Goal: Transaction & Acquisition: Purchase product/service

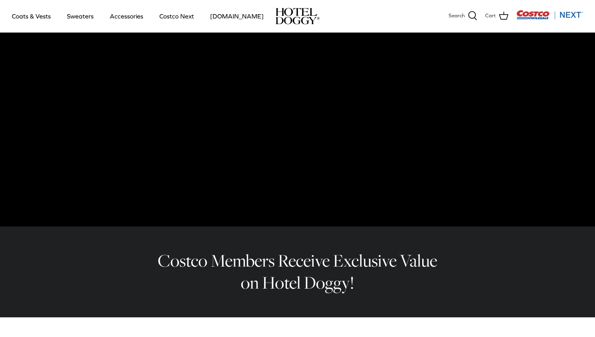
scroll to position [179, 0]
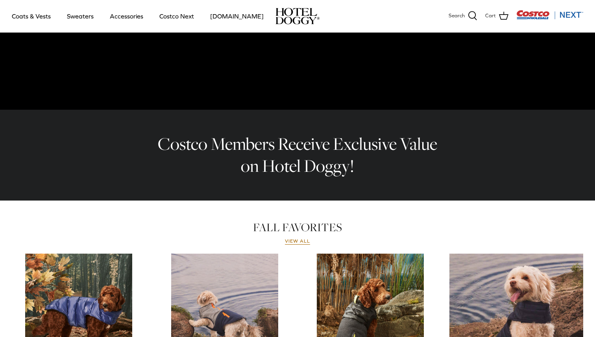
click at [253, 145] on h2 "Costco Members Receive Exclusive Value on Hotel Doggy!" at bounding box center [297, 155] width 291 height 44
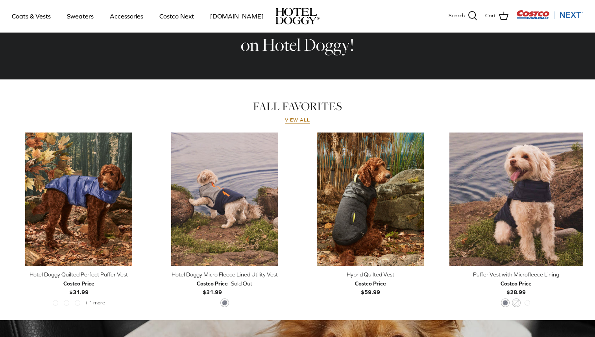
scroll to position [324, 0]
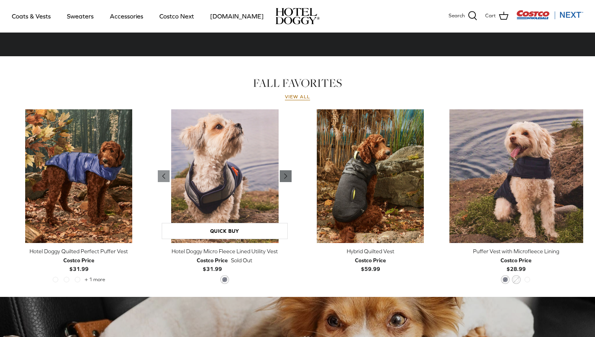
click at [291, 176] on link "Right" at bounding box center [286, 176] width 12 height 12
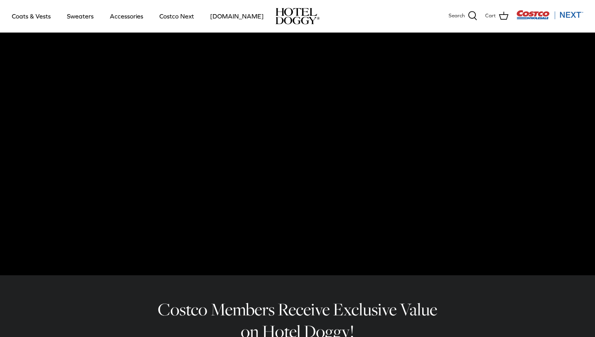
scroll to position [0, 0]
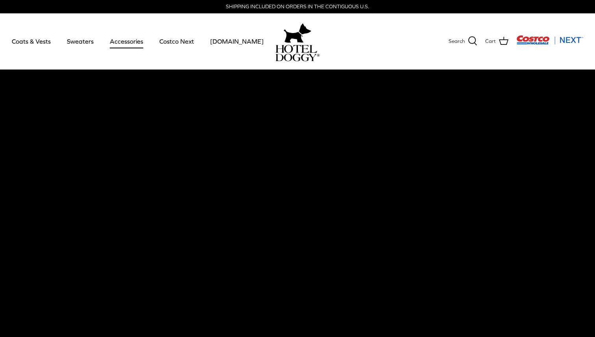
click at [121, 36] on link "Accessories" at bounding box center [127, 41] width 48 height 27
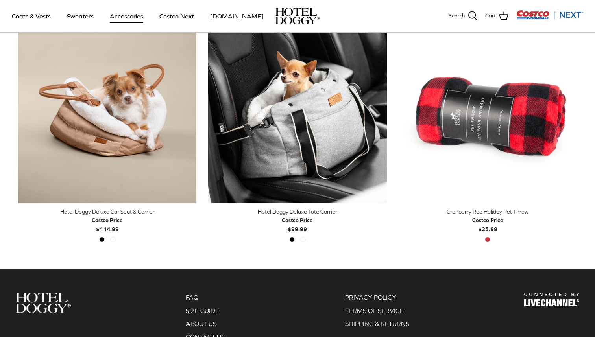
scroll to position [227, 0]
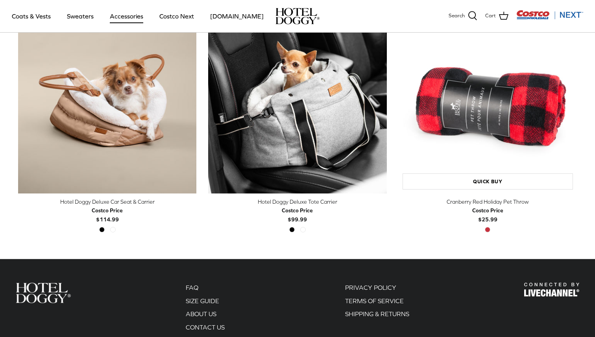
click at [479, 108] on img "Cranberry Red Holiday Pet Throw" at bounding box center [488, 104] width 178 height 178
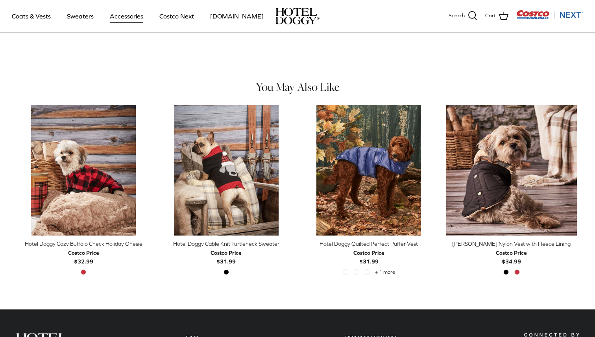
scroll to position [336, 0]
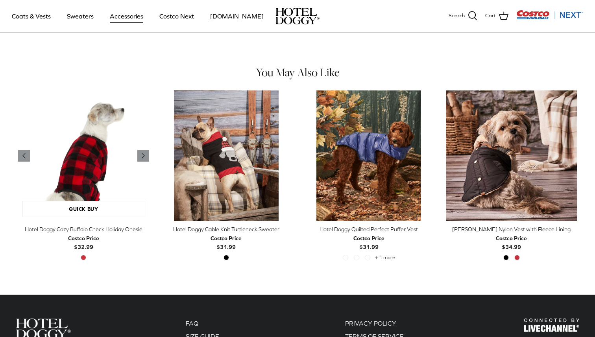
click at [101, 183] on img "Hotel Doggy Cozy Buffalo Check Holiday Onesie" at bounding box center [83, 156] width 131 height 131
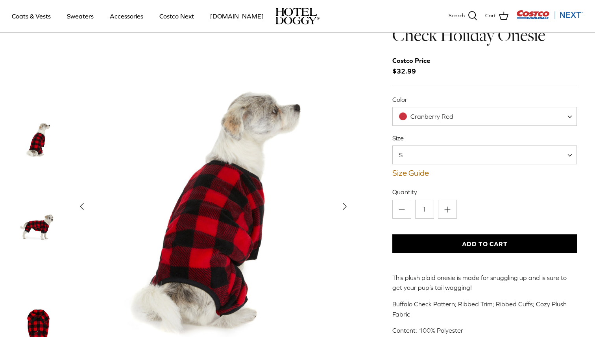
scroll to position [50, 0]
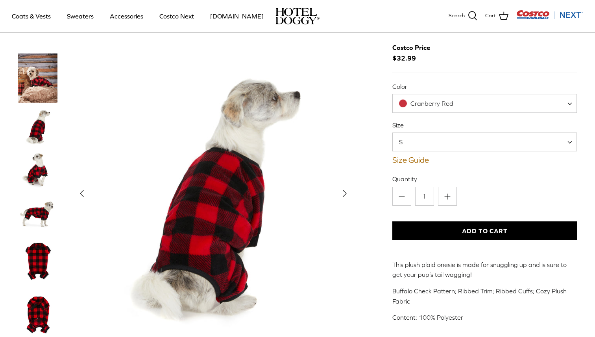
click at [346, 190] on icon "Right" at bounding box center [344, 193] width 13 height 13
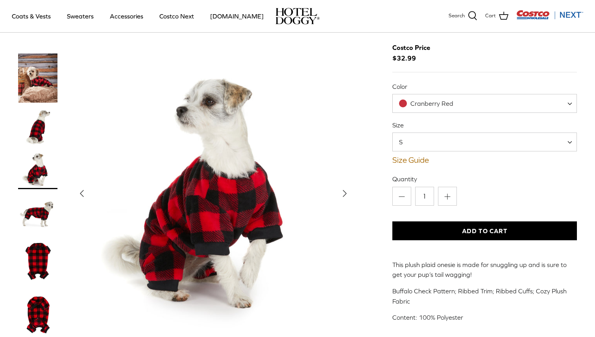
click at [346, 190] on icon "Right" at bounding box center [344, 193] width 13 height 13
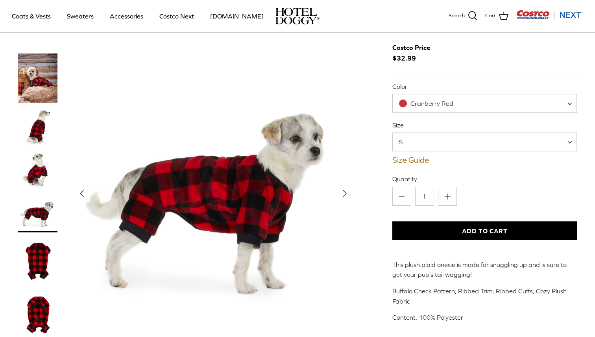
click at [346, 190] on icon "Right" at bounding box center [344, 193] width 13 height 13
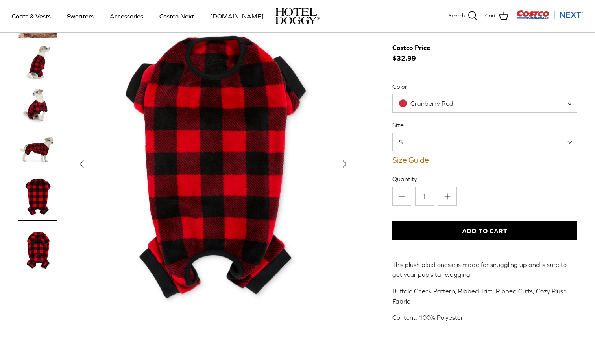
click at [352, 165] on button "Right" at bounding box center [344, 163] width 17 height 17
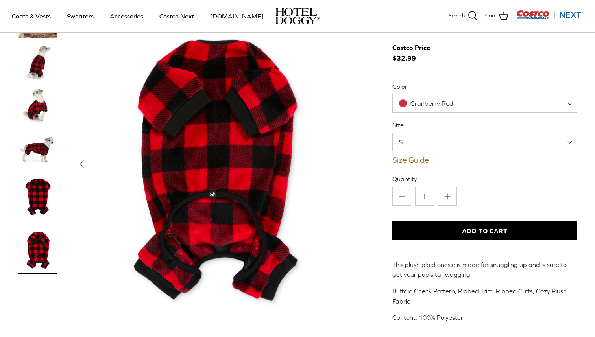
click at [352, 165] on img "Show Gallery" at bounding box center [213, 164] width 280 height 350
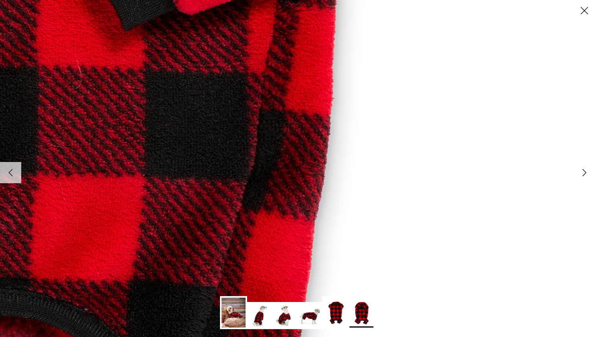
click at [578, 172] on icon "Right" at bounding box center [584, 172] width 13 height 13
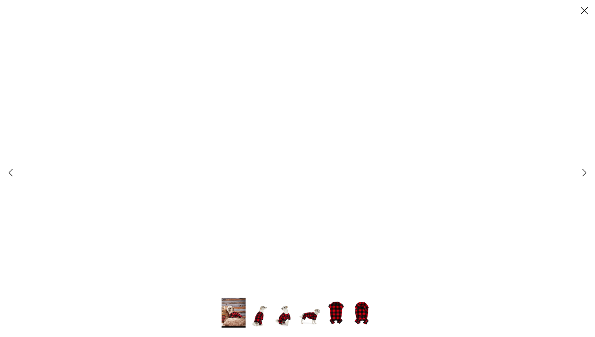
click at [586, 16] on icon "Close" at bounding box center [584, 10] width 13 height 13
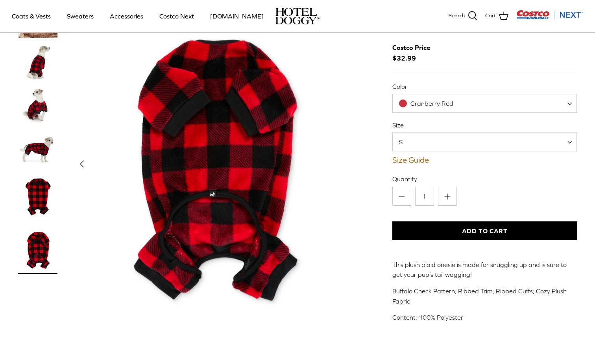
click at [33, 104] on img "Thumbnail Link" at bounding box center [37, 104] width 39 height 39
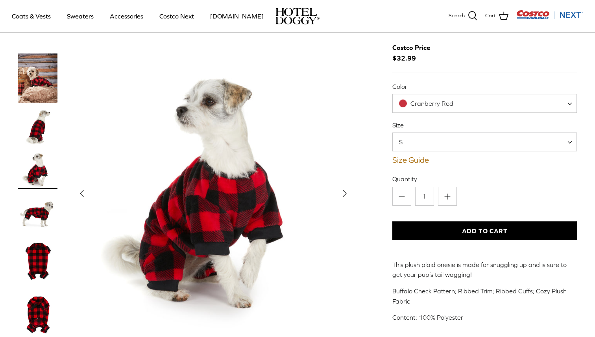
click at [34, 81] on img "Thumbnail Link" at bounding box center [37, 78] width 39 height 49
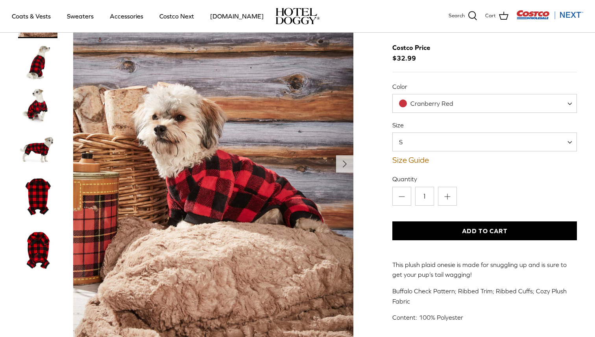
scroll to position [0, 0]
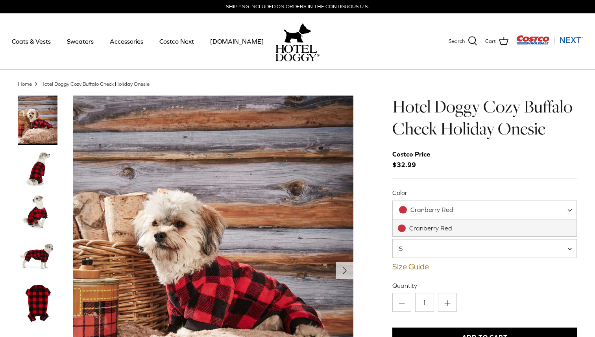
click at [440, 211] on span "Cranberry Red" at bounding box center [431, 209] width 43 height 7
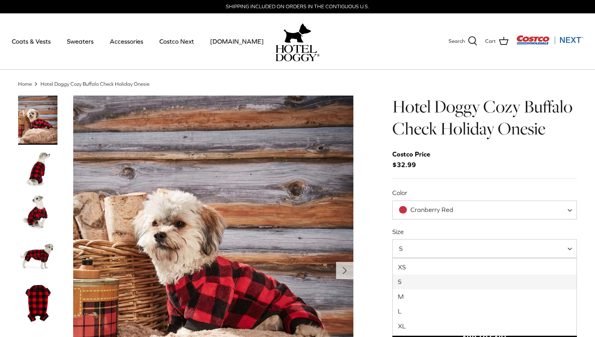
click at [440, 251] on span "S" at bounding box center [484, 248] width 185 height 19
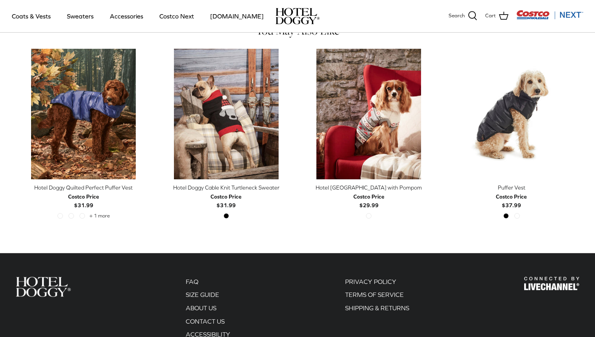
scroll to position [399, 0]
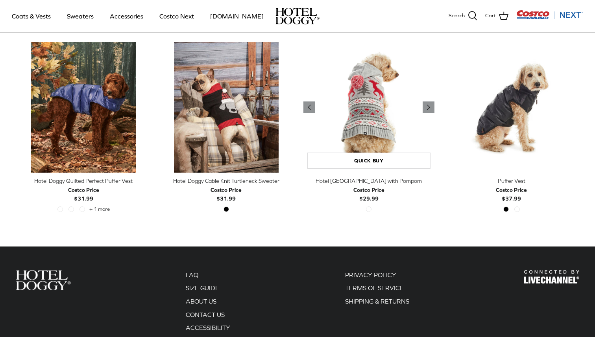
click at [384, 123] on img "Hotel Doggy Fair Isle Sweater with Pompom" at bounding box center [368, 107] width 131 height 131
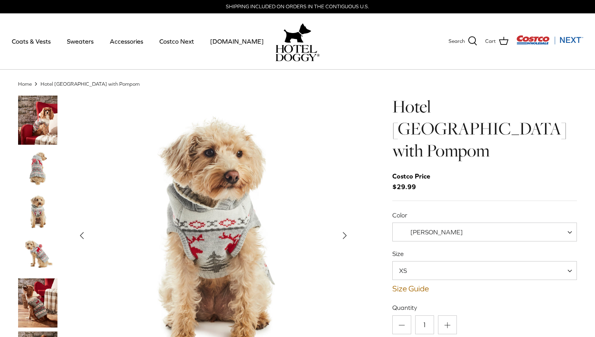
click at [52, 128] on img "Thumbnail Link" at bounding box center [37, 120] width 39 height 49
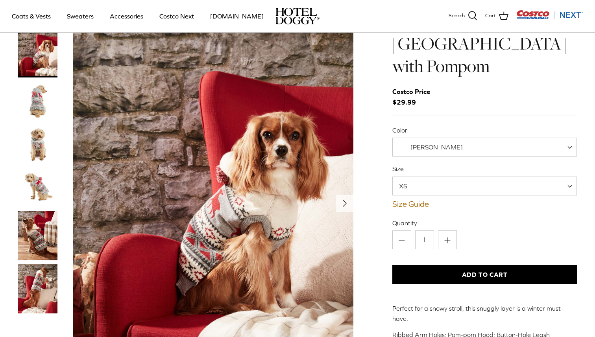
scroll to position [34, 0]
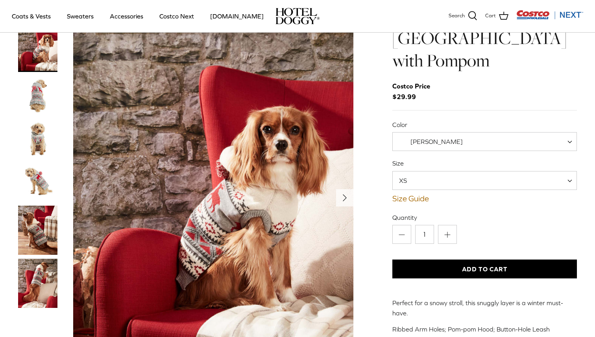
click at [48, 81] on img "Thumbnail Link" at bounding box center [37, 95] width 39 height 39
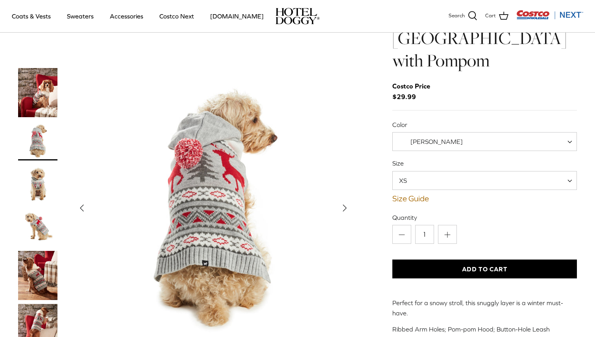
scroll to position [0, 0]
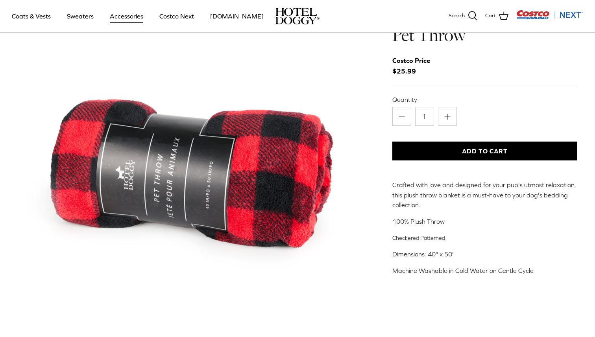
scroll to position [46, 0]
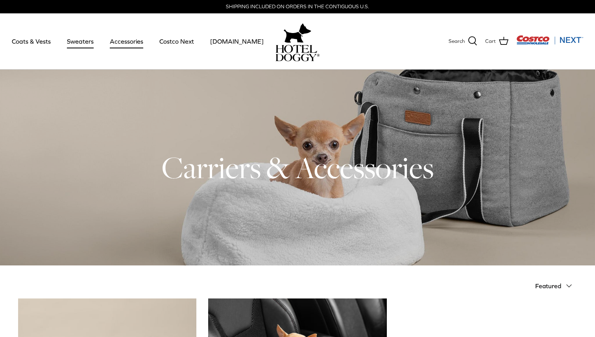
click at [87, 39] on link "Sweaters" at bounding box center [80, 41] width 41 height 27
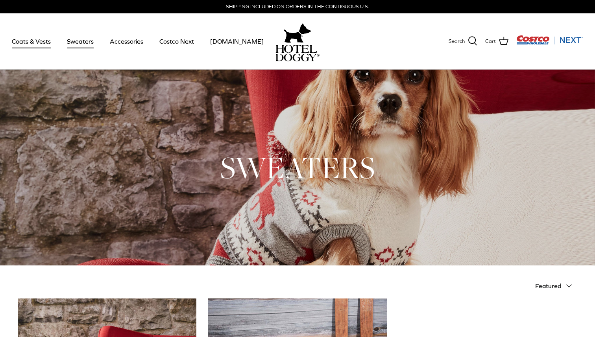
click at [46, 50] on link "Coats & Vests" at bounding box center [31, 41] width 53 height 27
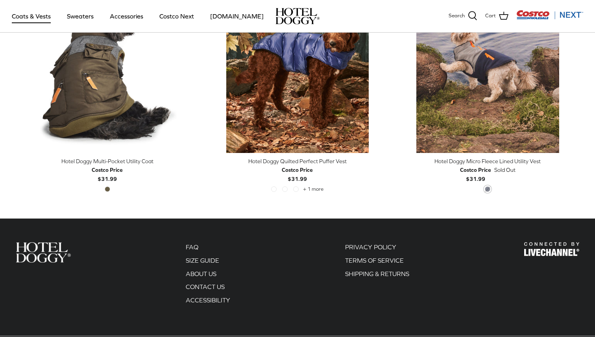
scroll to position [1752, 0]
